Goal: Navigation & Orientation: Find specific page/section

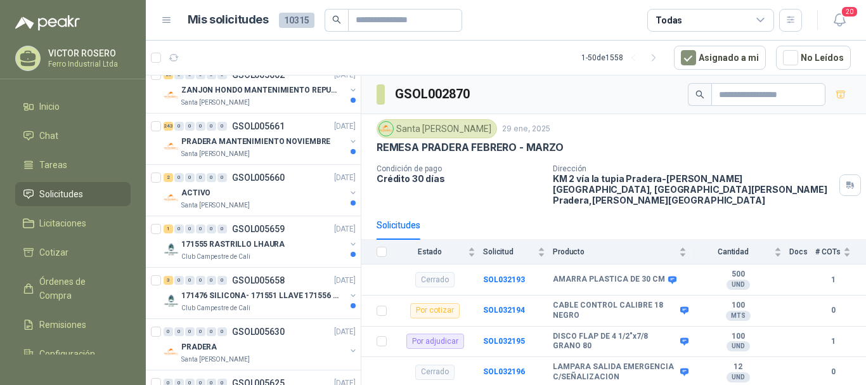
scroll to position [209, 0]
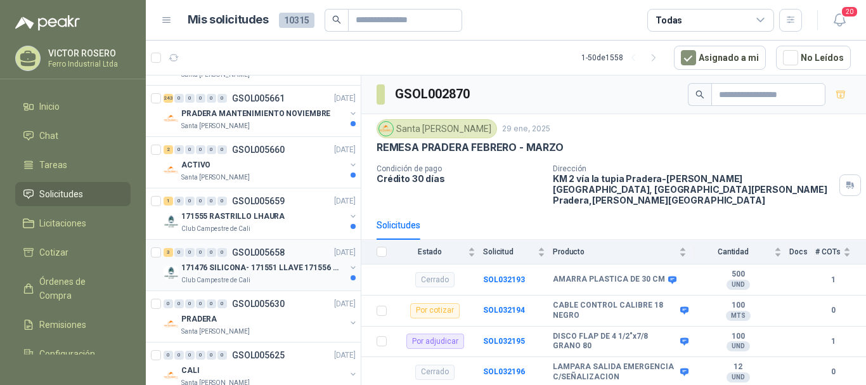
click at [267, 267] on p "171476 SILICONA- 171551 LLAVE 171556 CHAZO" at bounding box center [260, 268] width 158 height 12
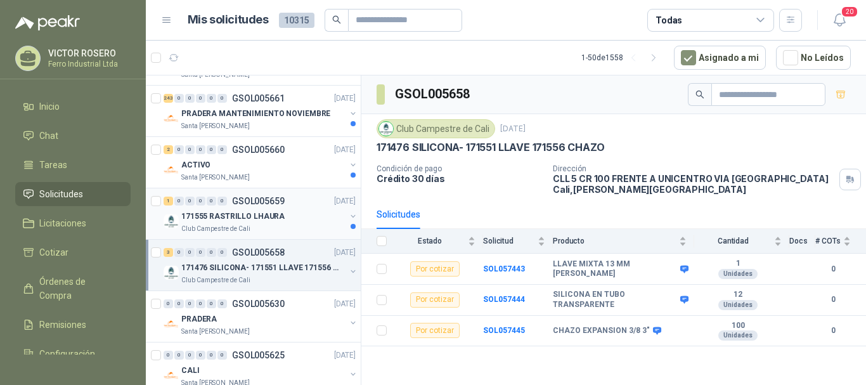
click at [286, 212] on div "171555 RASTRILLO LHAURA" at bounding box center [263, 216] width 164 height 15
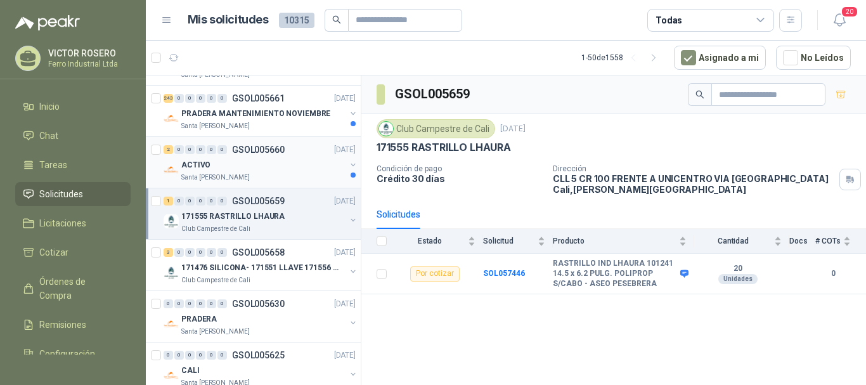
click at [294, 173] on div "Santa [PERSON_NAME]" at bounding box center [263, 178] width 164 height 10
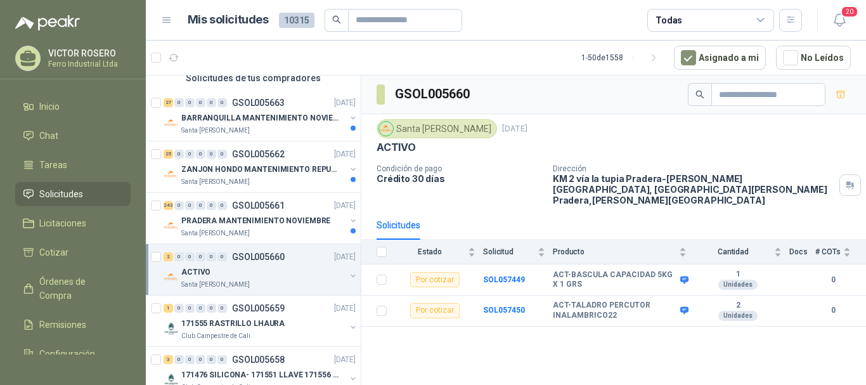
scroll to position [90, 0]
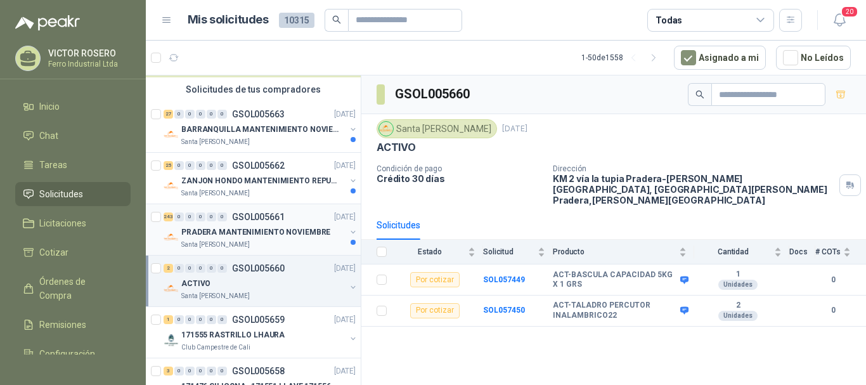
click at [266, 221] on p "GSOL005661" at bounding box center [258, 216] width 53 height 9
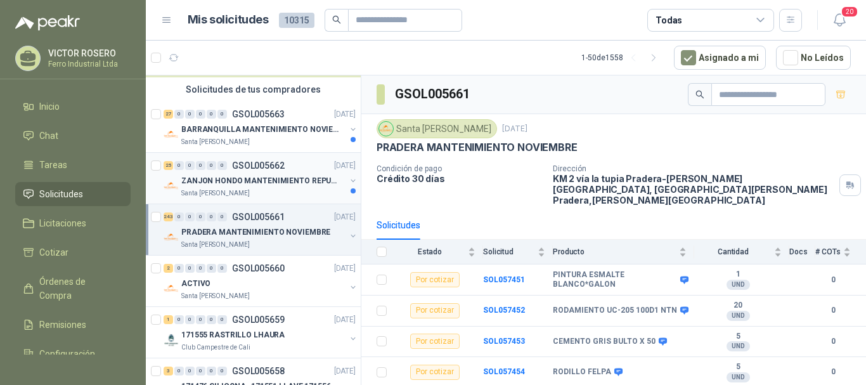
click at [279, 180] on p "ZANJON HONDO MANTENIMIENTO REPUESTOS" at bounding box center [260, 181] width 158 height 12
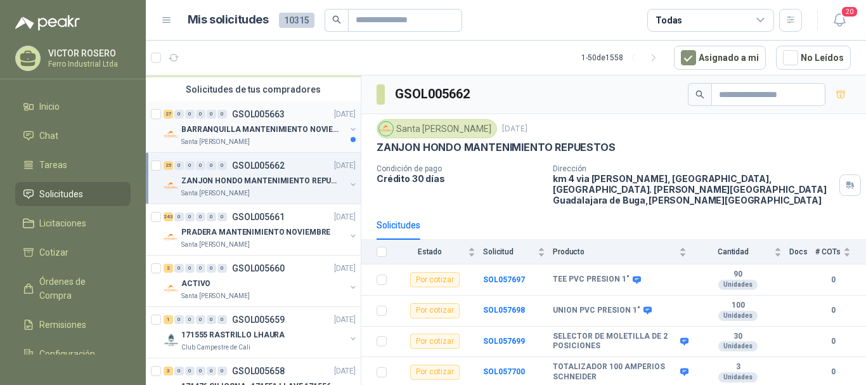
click at [290, 144] on div "Santa [PERSON_NAME]" at bounding box center [263, 142] width 164 height 10
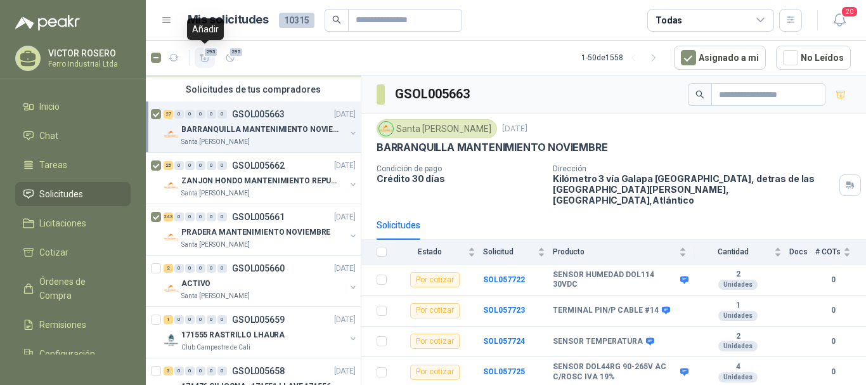
click at [207, 60] on icon "button" at bounding box center [205, 58] width 11 height 11
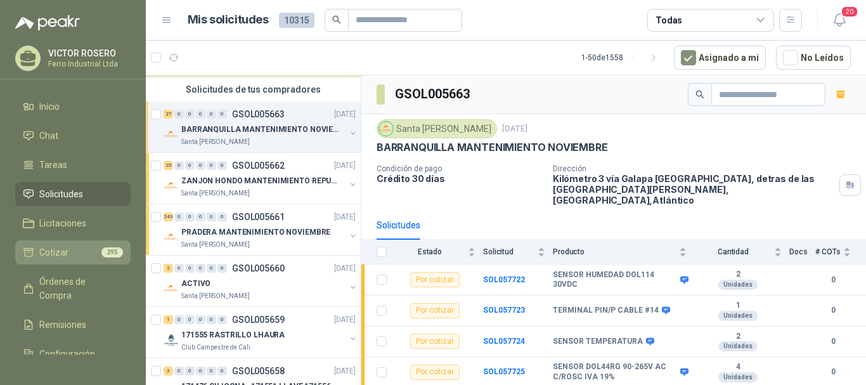
click at [64, 253] on span "Cotizar" at bounding box center [53, 252] width 29 height 14
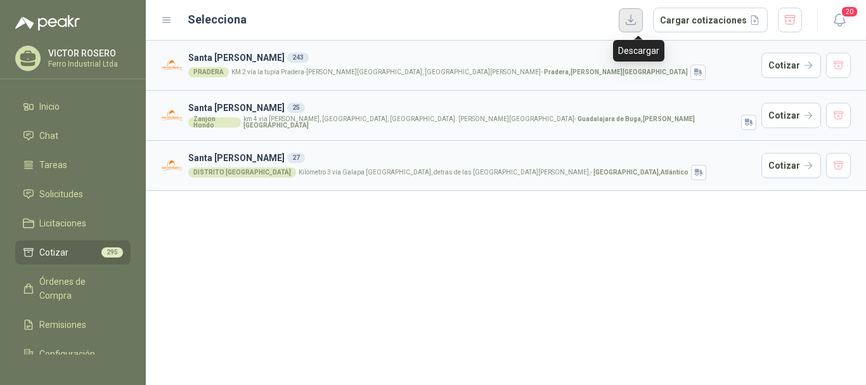
click at [636, 21] on button "button" at bounding box center [631, 20] width 24 height 24
